Goal: Information Seeking & Learning: Learn about a topic

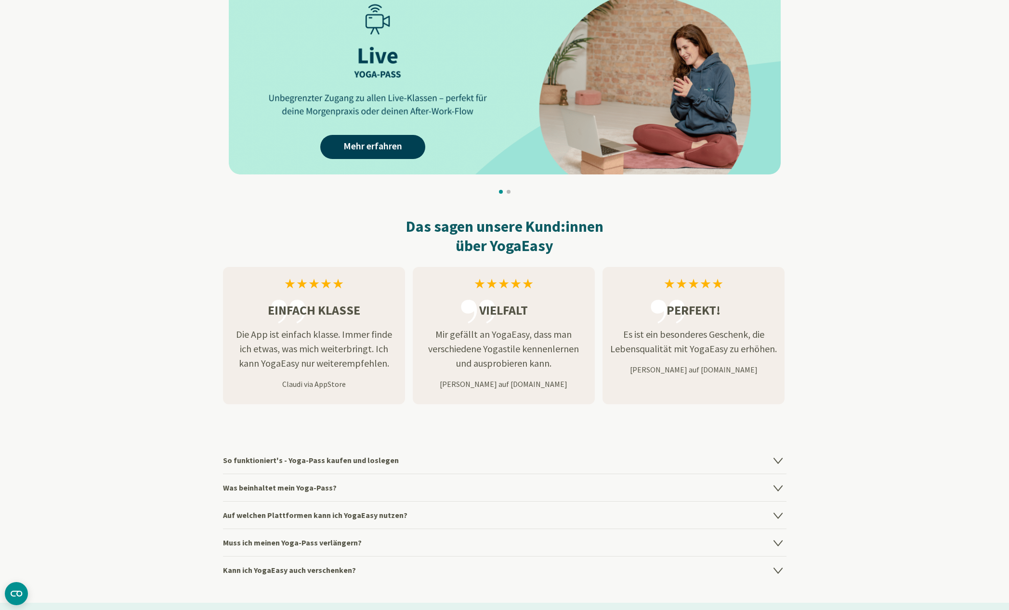
scroll to position [840, 0]
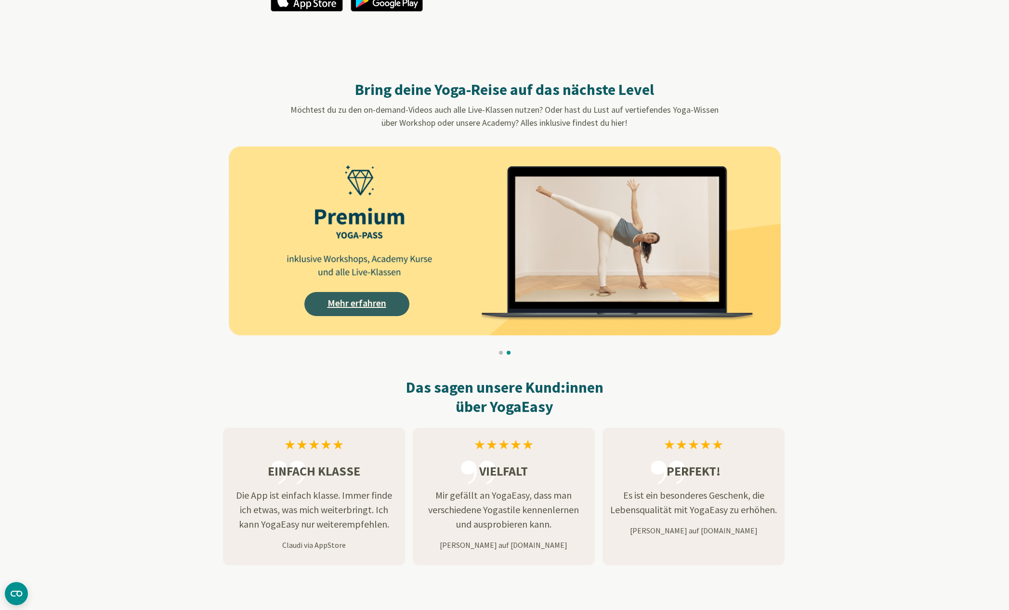
click at [340, 303] on link "Mehr erfahren" at bounding box center [356, 304] width 105 height 24
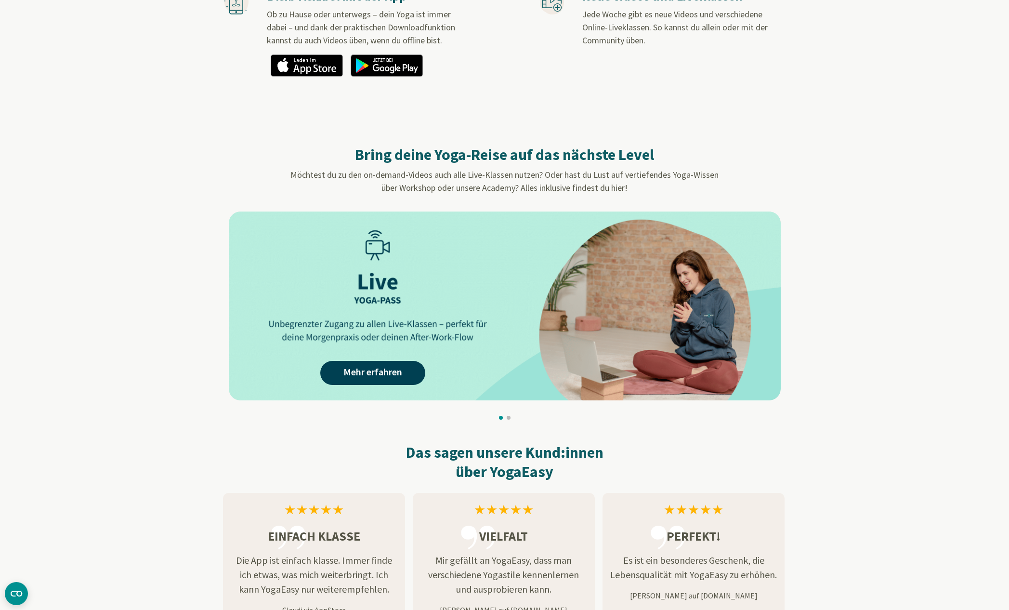
scroll to position [918, 0]
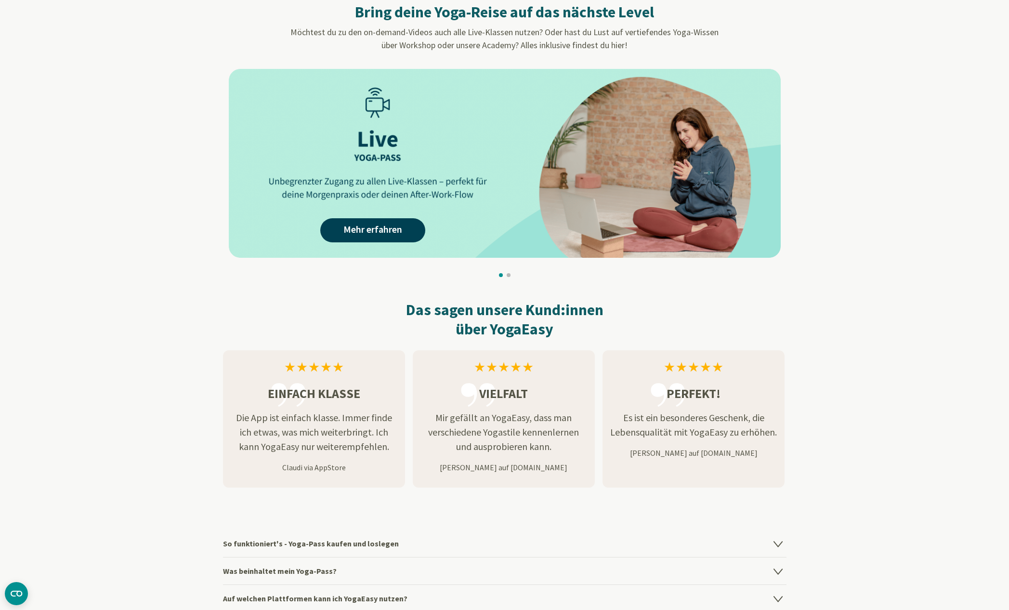
click at [509, 274] on button at bounding box center [509, 275] width 4 height 4
click at [373, 221] on div "Mehr erfahren Mehr erfahren Mehr erfahren Mehr erfahren Mehr erfahren Mehr erfa…" at bounding box center [787, 163] width 3382 height 189
click at [508, 274] on button at bounding box center [509, 275] width 4 height 4
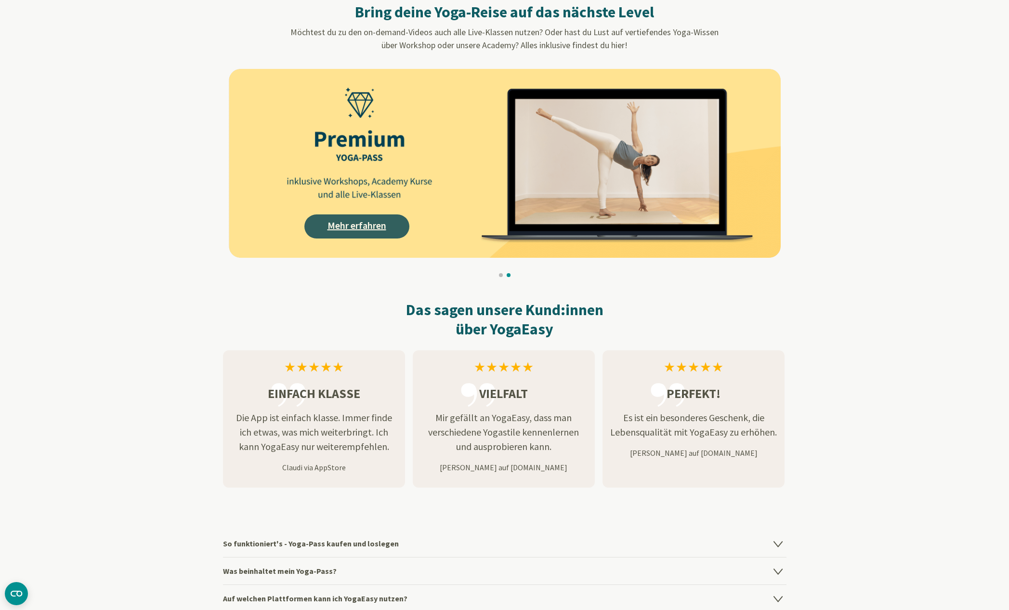
click at [376, 226] on link "Mehr erfahren" at bounding box center [356, 226] width 105 height 24
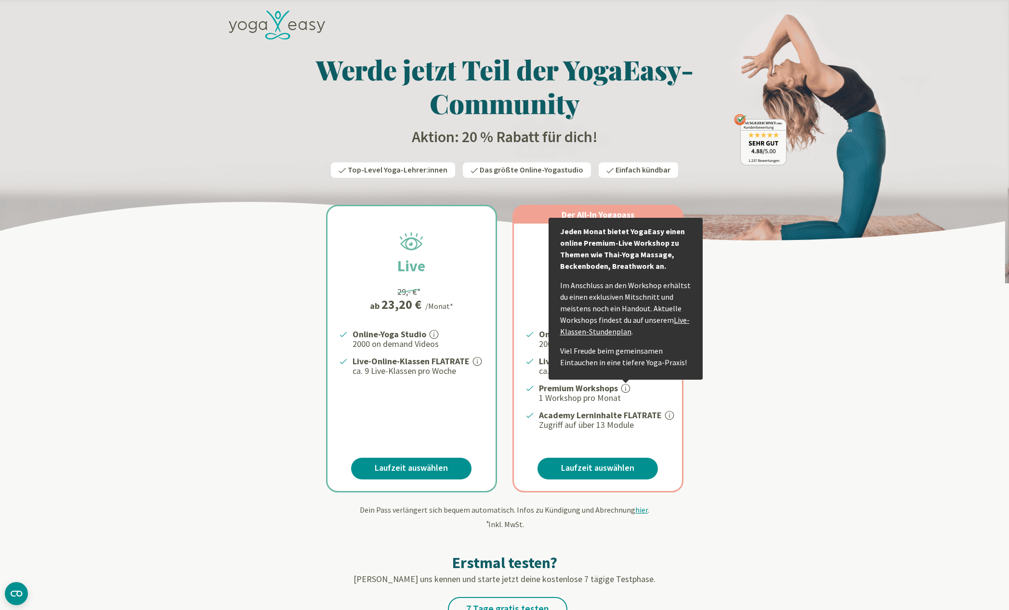
click at [681, 318] on link "Live-Klassen-Stundenplan" at bounding box center [625, 325] width 130 height 21
